Goal: Transaction & Acquisition: Book appointment/travel/reservation

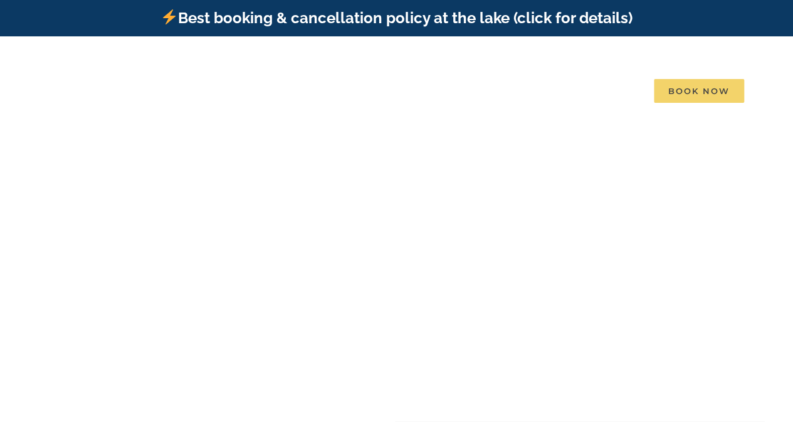
click at [690, 79] on span "Book Now" at bounding box center [699, 91] width 90 height 24
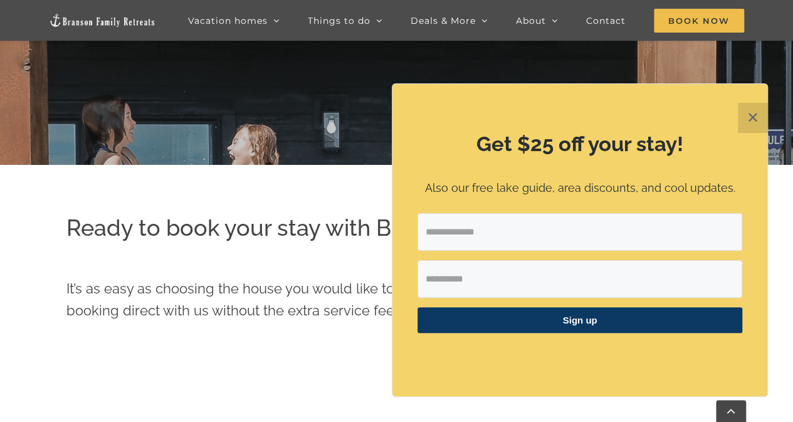
scroll to position [297, 0]
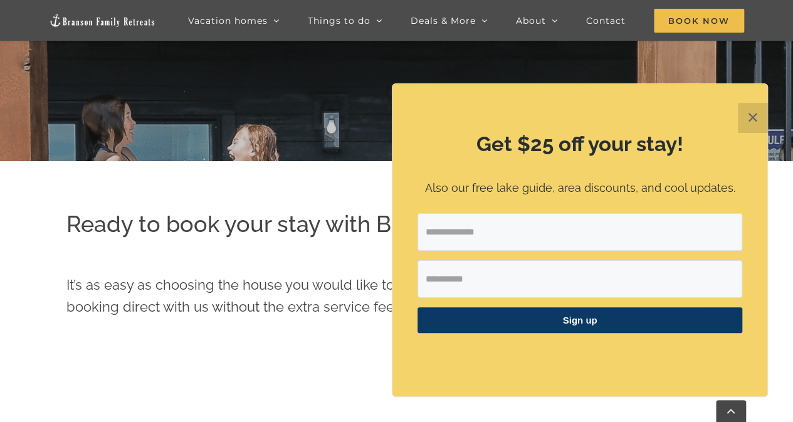
drag, startPoint x: 798, startPoint y: 56, endPoint x: 802, endPoint y: 105, distance: 49.1
click at [758, 117] on button "✕" at bounding box center [753, 118] width 30 height 30
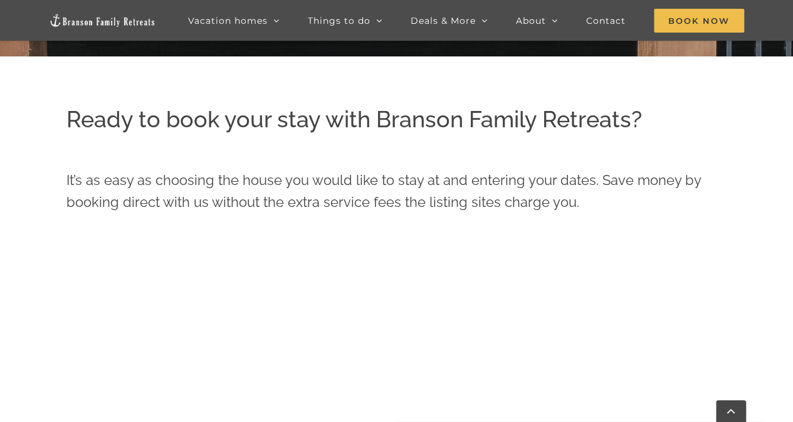
scroll to position [391, 0]
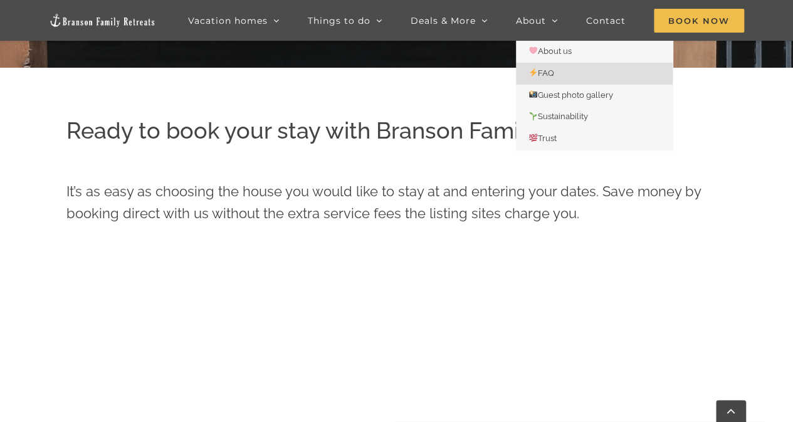
click at [544, 70] on span "FAQ" at bounding box center [542, 72] width 26 height 9
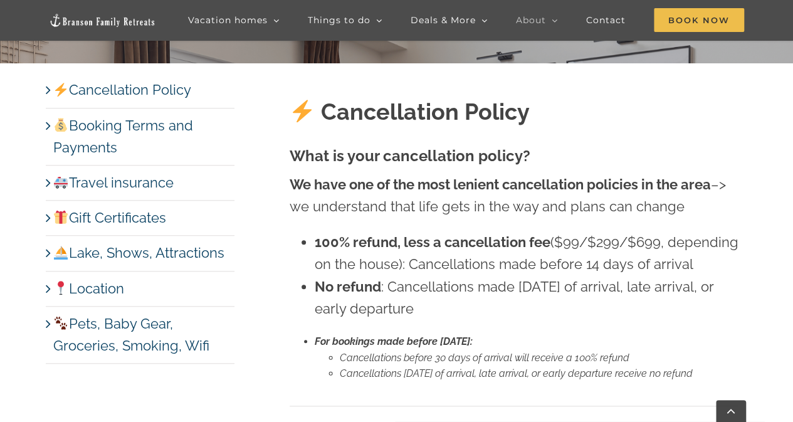
scroll to position [460, 0]
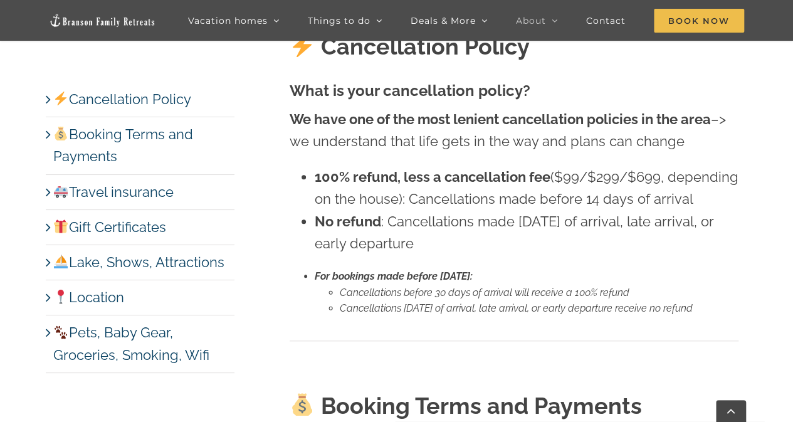
click at [53, 336] on link "Pets, Baby Gear, Groceries, Smoking, Wifi" at bounding box center [131, 343] width 156 height 38
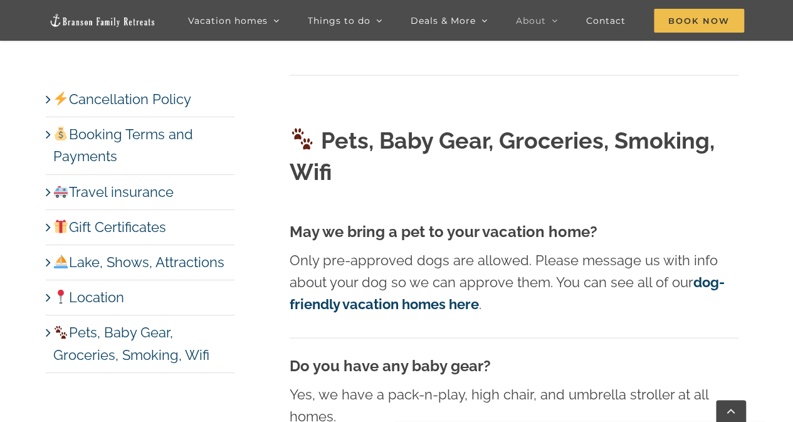
click at [436, 274] on strong "dog-friendly vacation homes here" at bounding box center [507, 293] width 435 height 38
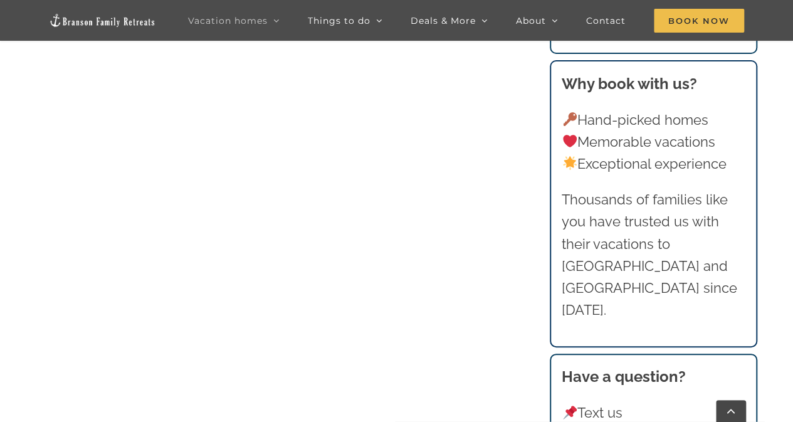
scroll to position [1309, 0]
